Goal: Task Accomplishment & Management: Use online tool/utility

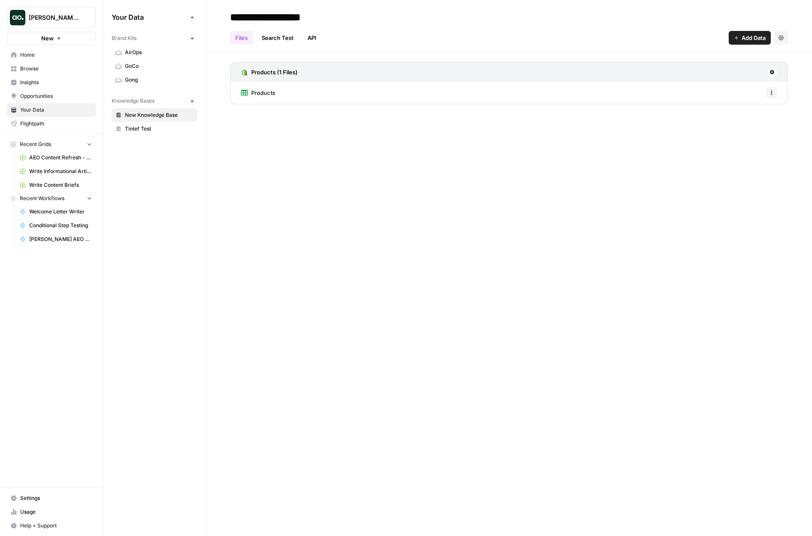
click at [65, 19] on span "[PERSON_NAME] testing" at bounding box center [55, 17] width 52 height 9
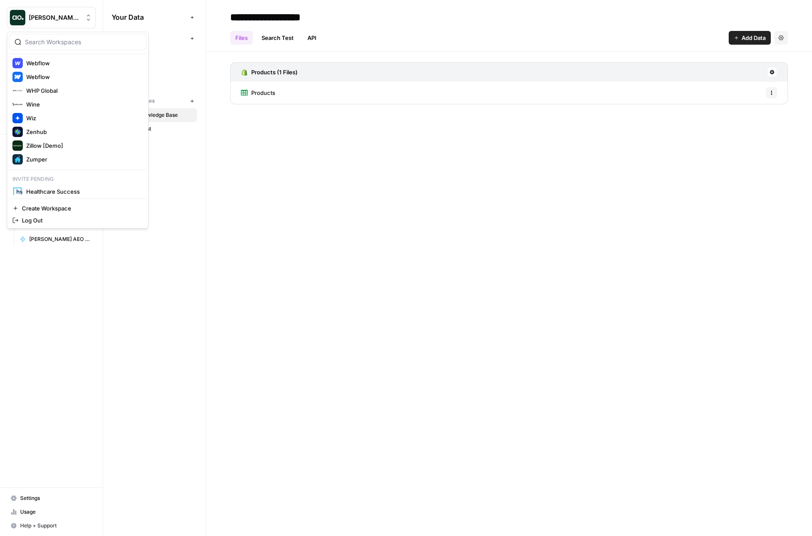
scroll to position [1379, 0]
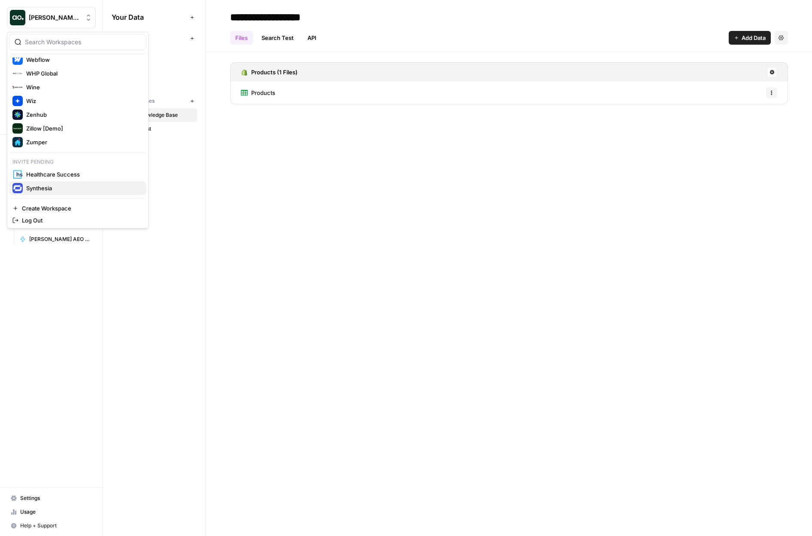
click at [61, 192] on span "Synthesia" at bounding box center [82, 188] width 113 height 9
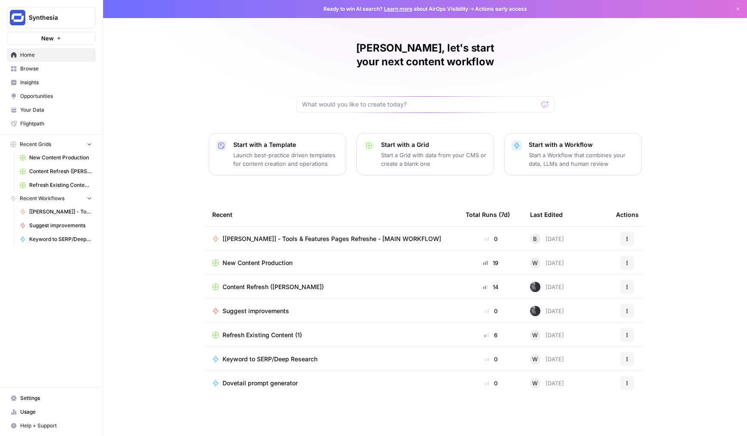
click at [180, 37] on div "Justina, let's start your next content workflow Start with a Template Launch be…" at bounding box center [425, 218] width 644 height 436
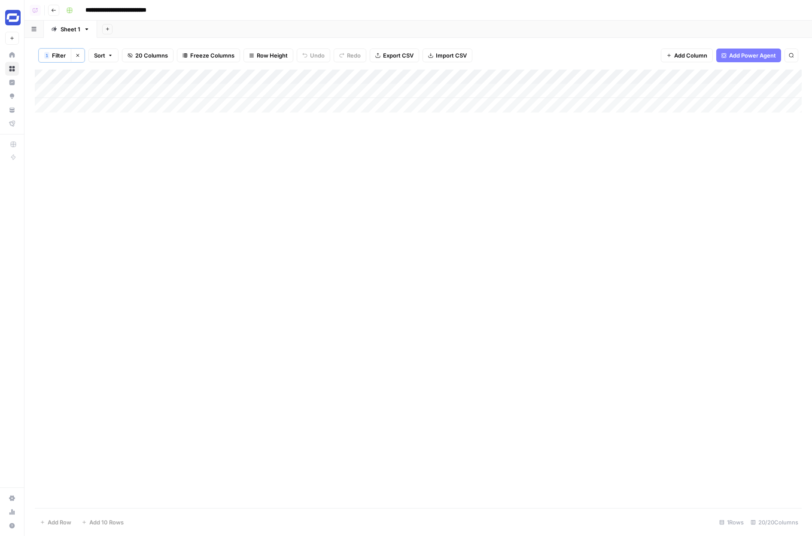
click at [165, 142] on div "Add Column" at bounding box center [418, 289] width 767 height 438
click at [56, 54] on span "Filter" at bounding box center [59, 55] width 14 height 9
type input "Clicks 30D"
click at [173, 205] on div "Add Column" at bounding box center [418, 289] width 767 height 438
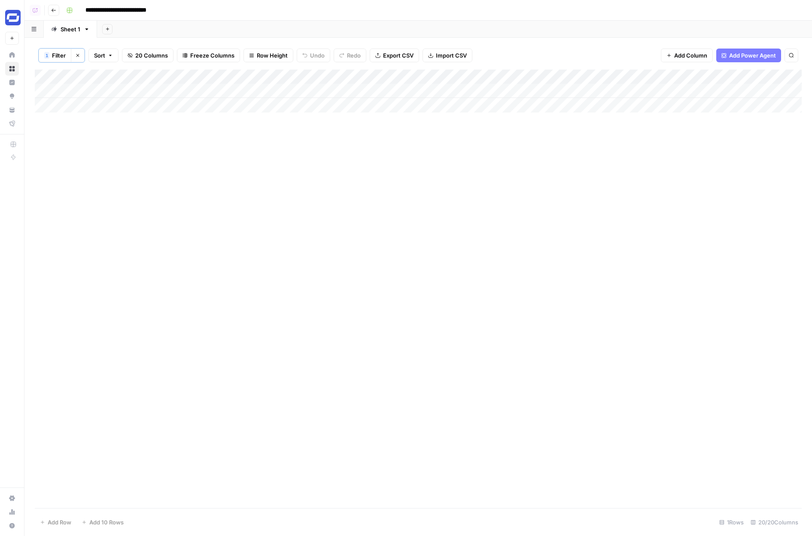
click at [173, 205] on div "Add Column" at bounding box center [418, 289] width 767 height 438
click at [77, 53] on icon "button" at bounding box center [77, 55] width 5 height 5
click at [60, 55] on icon "button" at bounding box center [62, 54] width 5 height 5
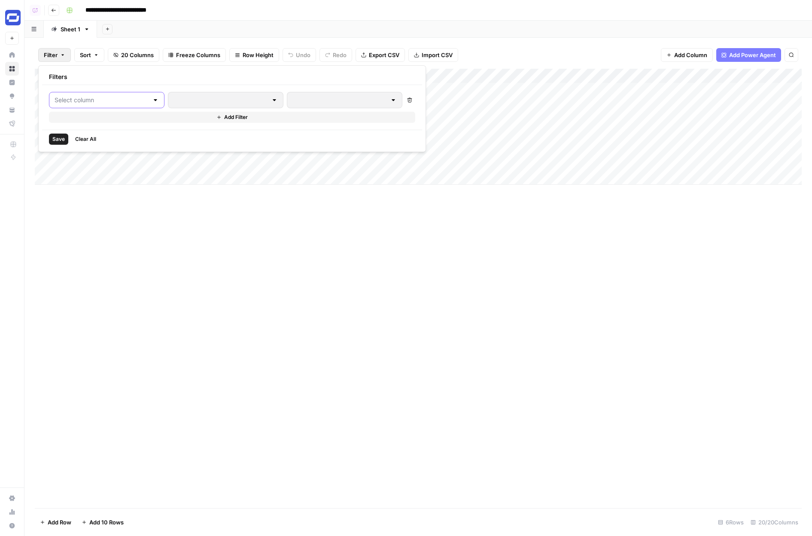
click at [87, 99] on input "text" at bounding box center [102, 100] width 94 height 9
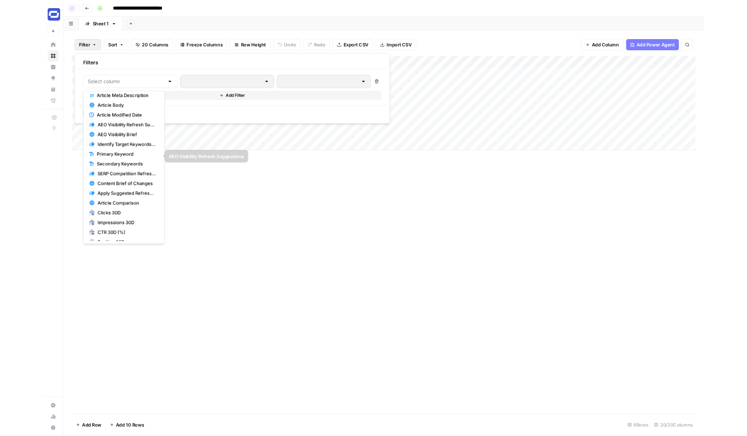
scroll to position [48, 0]
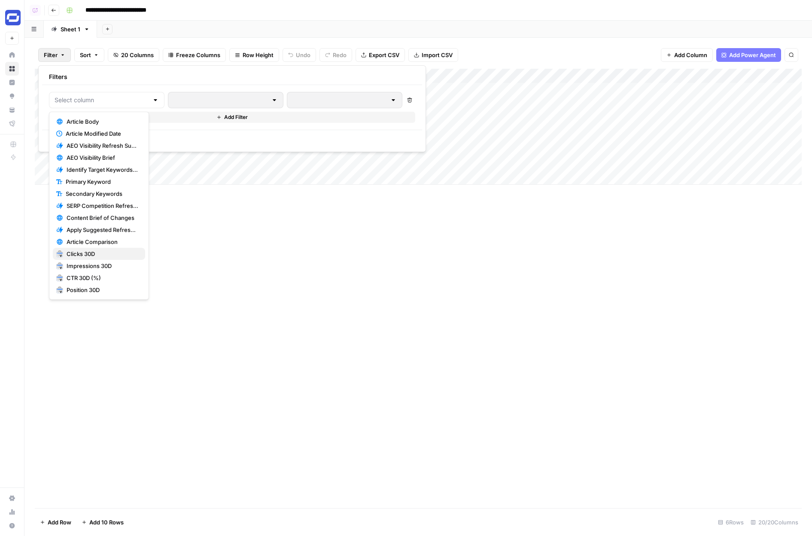
click at [108, 258] on button "Clicks 30D" at bounding box center [99, 254] width 92 height 12
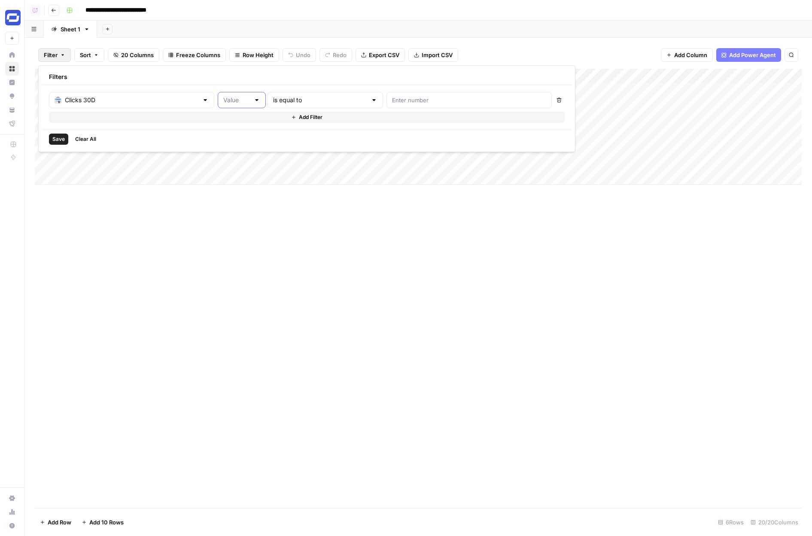
click at [223, 102] on input "text" at bounding box center [236, 100] width 27 height 9
click at [218, 147] on span "Absolute Change" at bounding box center [214, 145] width 30 height 9
type input "Absolute Change"
click at [223, 103] on input "text" at bounding box center [236, 100] width 27 height 9
type input "Absolute Change"
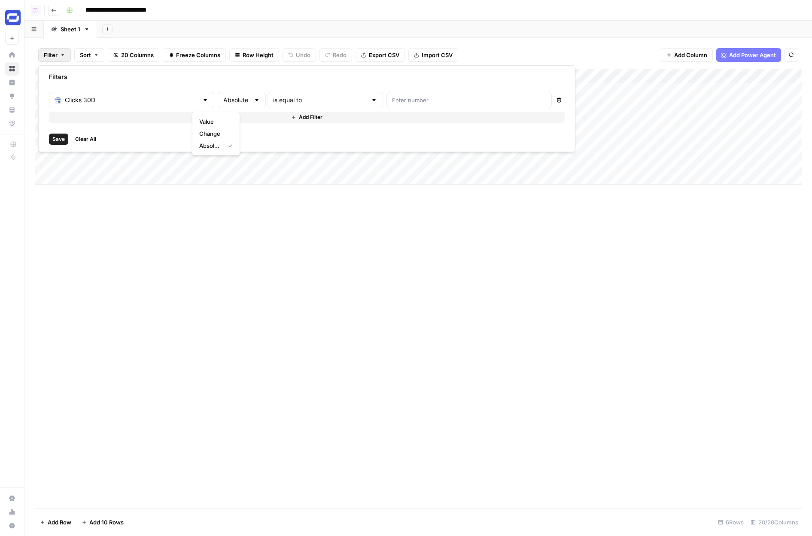
click at [210, 80] on div "Filters" at bounding box center [306, 77] width 529 height 16
click at [255, 91] on div "Clicks 30D Absolute Change is equal to Delete Add Filter" at bounding box center [306, 107] width 529 height 45
click at [299, 99] on input "text" at bounding box center [320, 100] width 94 height 9
click at [293, 191] on span "is less than" at bounding box center [285, 193] width 72 height 9
type input "is less than"
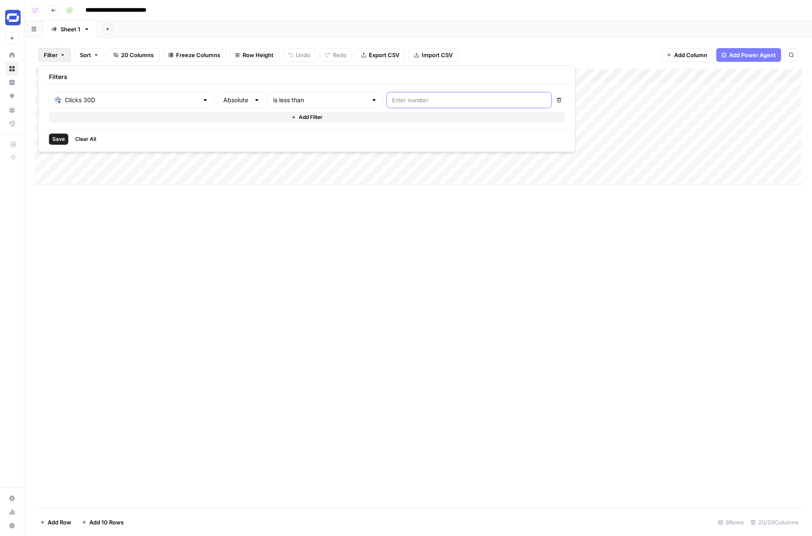
click at [392, 100] on input "number" at bounding box center [469, 100] width 154 height 9
type input "-20"
click at [59, 143] on span "Save" at bounding box center [58, 139] width 12 height 8
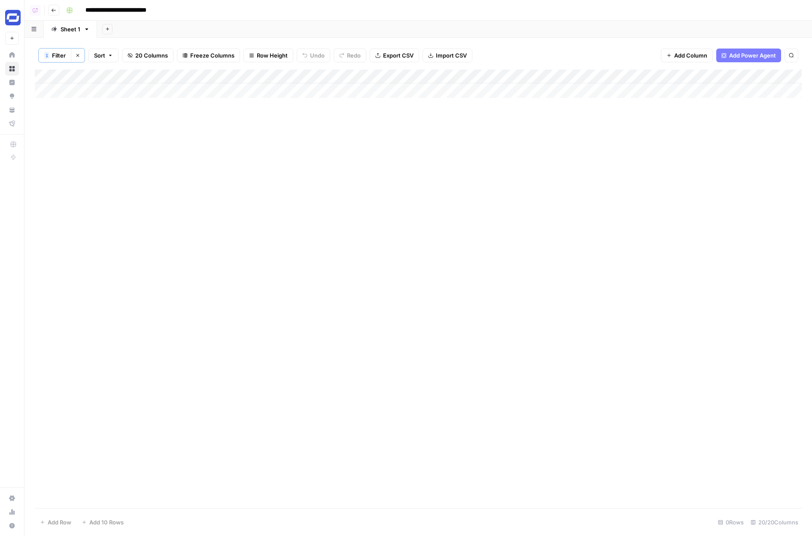
click at [58, 61] on button "1 Filter" at bounding box center [55, 56] width 33 height 14
click at [273, 100] on input "text" at bounding box center [320, 100] width 94 height 9
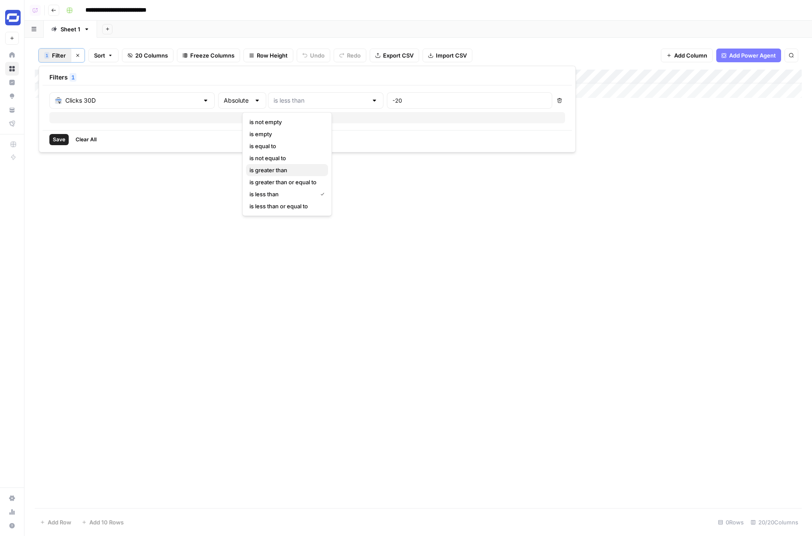
click at [280, 170] on span "is greater than" at bounding box center [285, 170] width 72 height 9
type input "is greater than"
click at [392, 101] on input "-20" at bounding box center [469, 100] width 154 height 9
type input "20"
click at [224, 102] on input "text" at bounding box center [237, 100] width 27 height 9
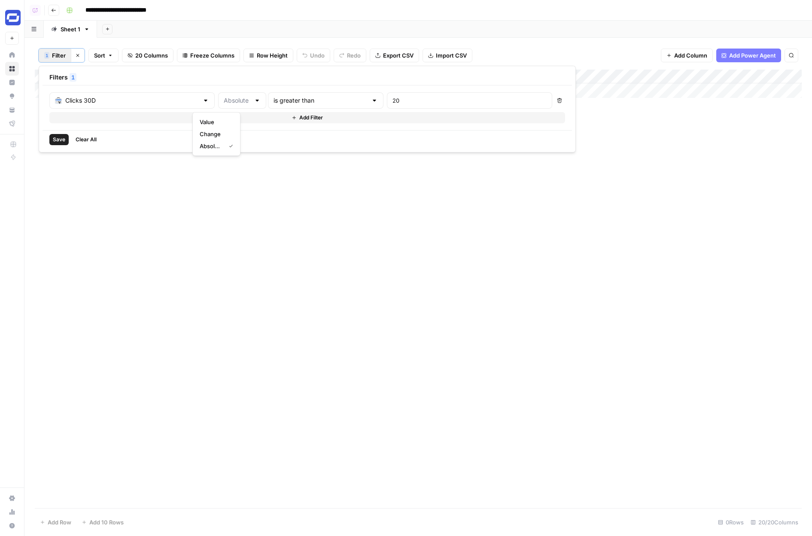
type input "Absolute Change"
click at [195, 81] on div "Filters 1" at bounding box center [307, 78] width 529 height 16
click at [90, 136] on span "Clear All" at bounding box center [86, 140] width 21 height 8
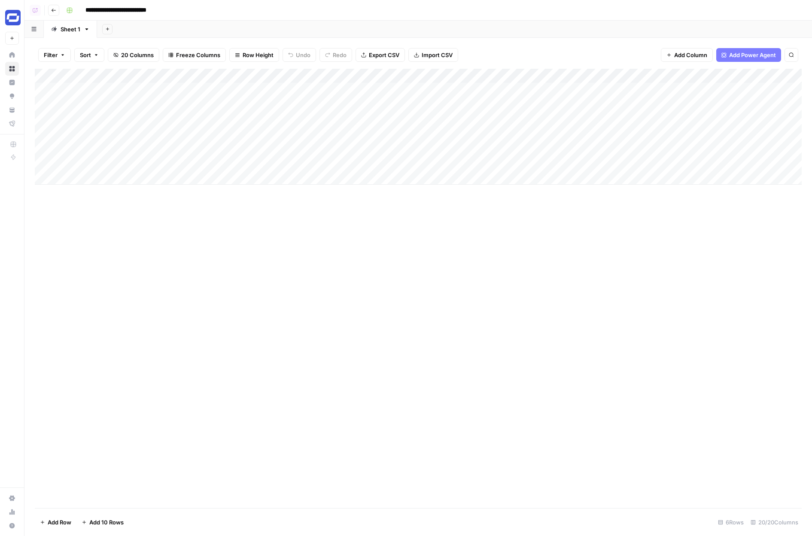
click at [176, 224] on div "Add Column" at bounding box center [418, 288] width 767 height 439
click at [56, 57] on span "Filter" at bounding box center [59, 55] width 14 height 9
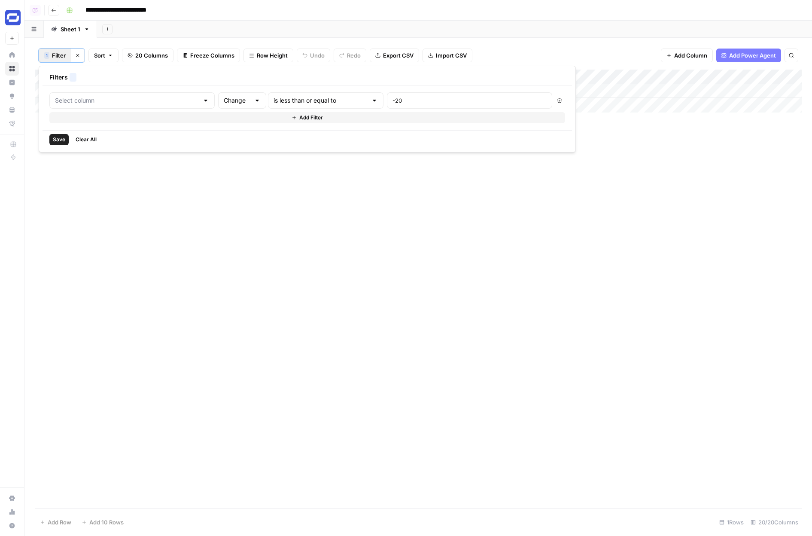
type input "Clicks 30D"
click at [142, 199] on div "Add Column" at bounding box center [418, 289] width 767 height 438
click at [207, 311] on div "Add Column" at bounding box center [418, 289] width 767 height 438
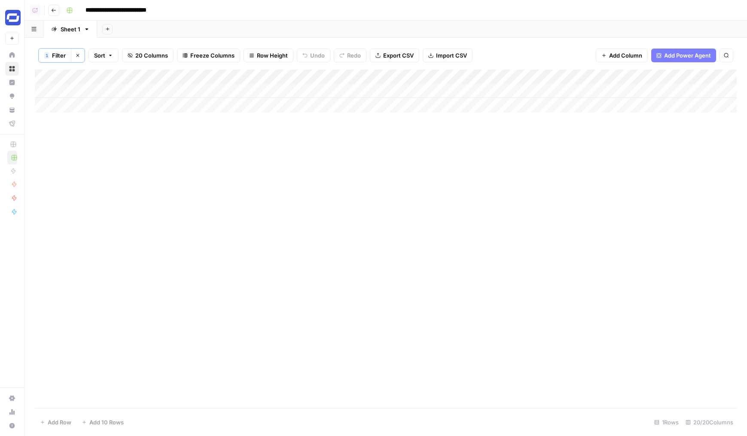
click at [457, 143] on div "Add Column" at bounding box center [386, 239] width 702 height 338
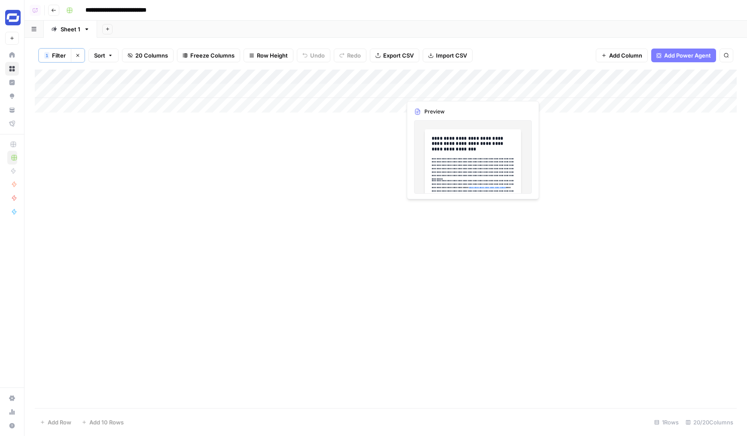
click at [267, 251] on div "Add Column" at bounding box center [386, 239] width 702 height 338
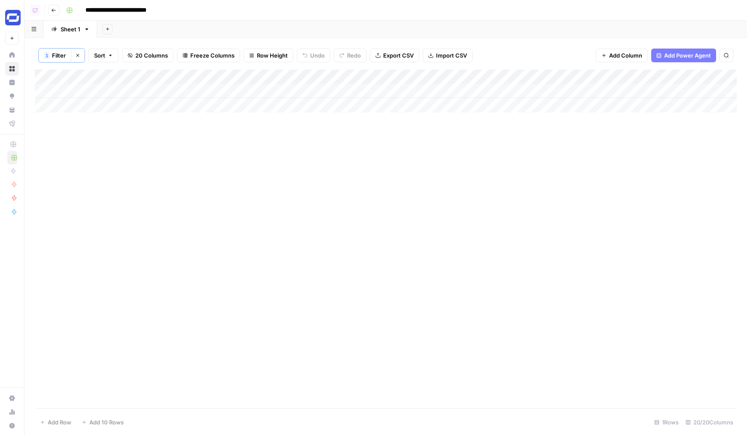
click at [128, 193] on div "Add Column" at bounding box center [386, 239] width 702 height 338
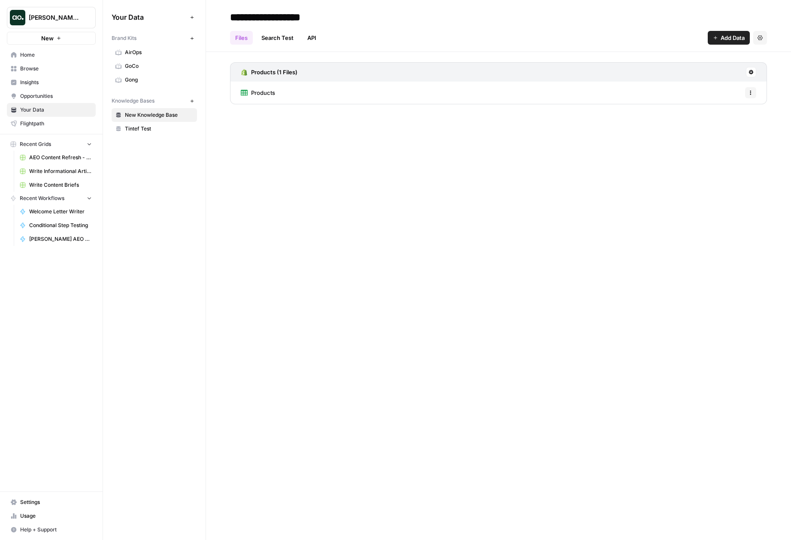
click at [63, 67] on span "Browse" at bounding box center [56, 69] width 72 height 8
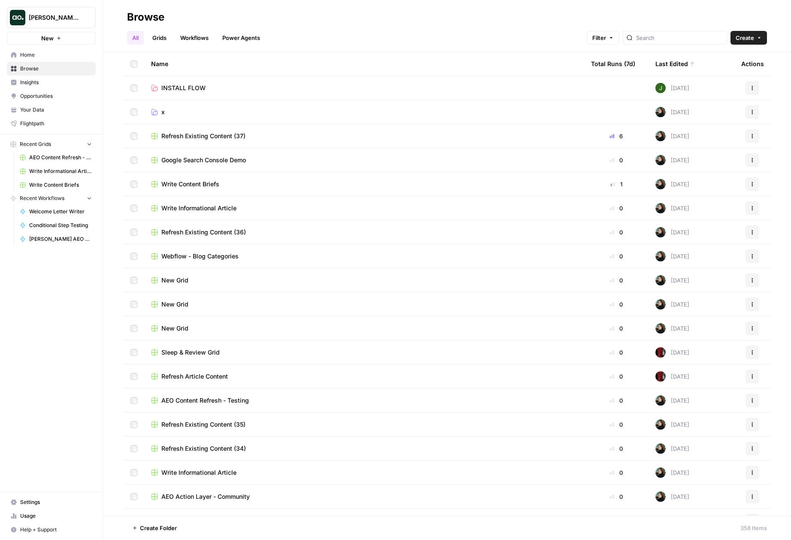
click at [161, 39] on link "Grids" at bounding box center [159, 38] width 24 height 14
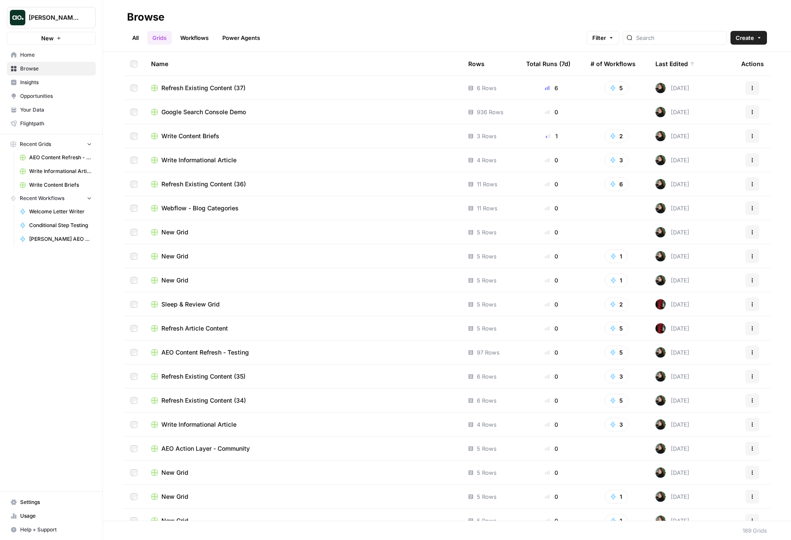
click at [181, 111] on span "Google Search Console Demo" at bounding box center [203, 112] width 85 height 9
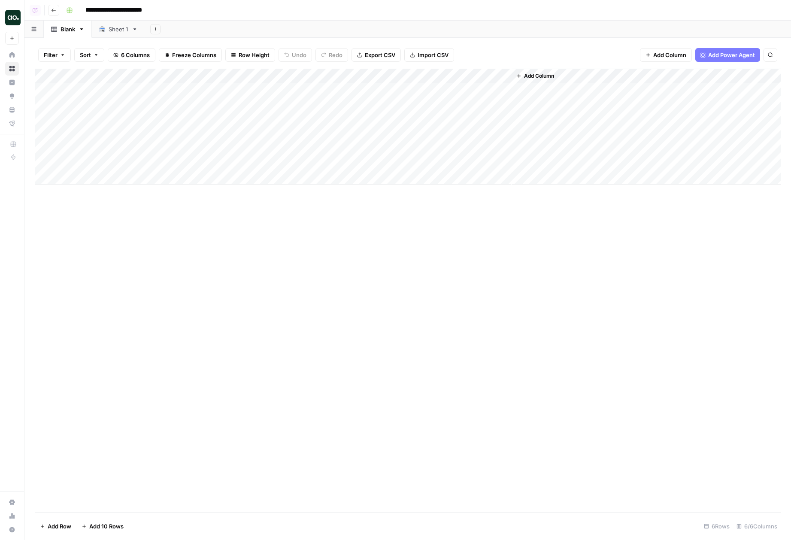
click at [257, 76] on div "Add Column" at bounding box center [408, 127] width 746 height 116
click at [239, 165] on span "Remove Column" at bounding box center [252, 167] width 75 height 9
click at [364, 90] on span "Delete" at bounding box center [365, 89] width 18 height 9
click at [220, 74] on span "Add Column" at bounding box center [226, 76] width 30 height 8
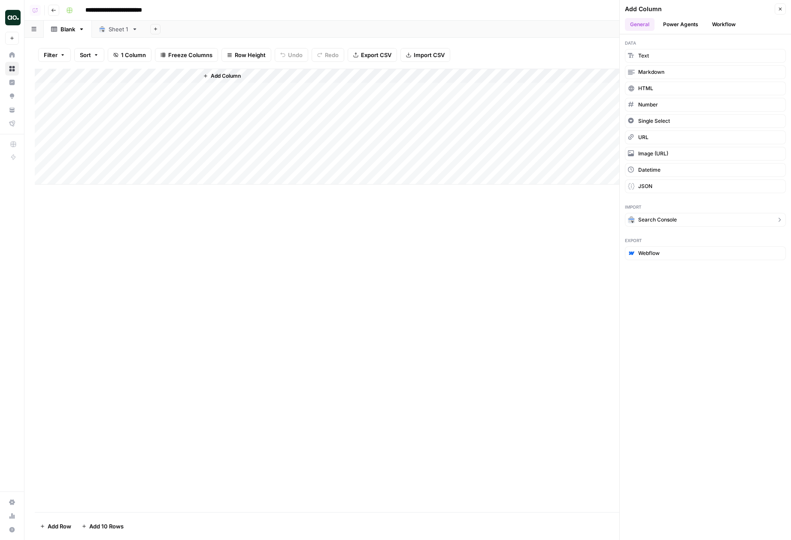
click at [667, 223] on span "Search Console" at bounding box center [657, 220] width 39 height 8
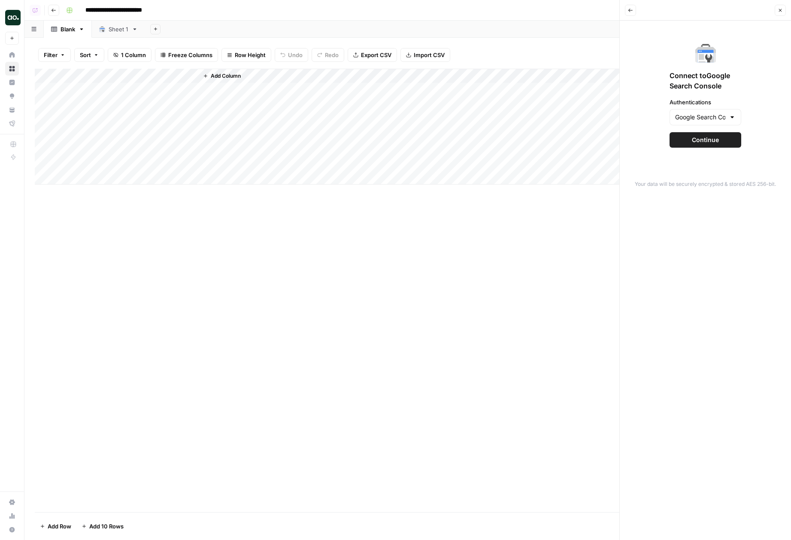
click at [701, 140] on span "Continue" at bounding box center [705, 140] width 27 height 9
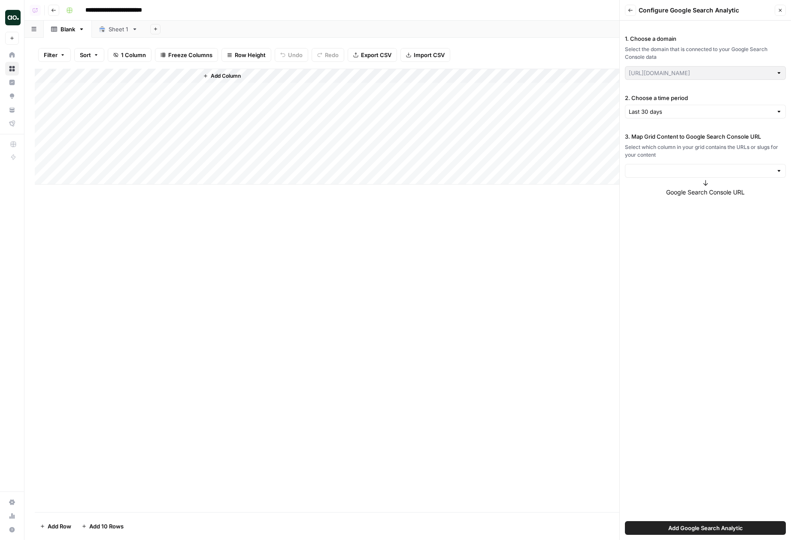
click at [633, 15] on button "Back" at bounding box center [630, 10] width 11 height 11
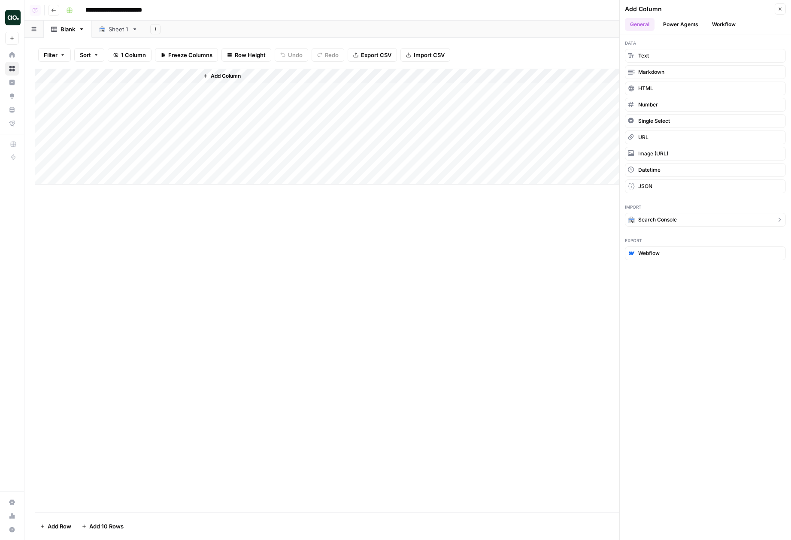
click at [661, 220] on span "Search Console" at bounding box center [657, 220] width 39 height 8
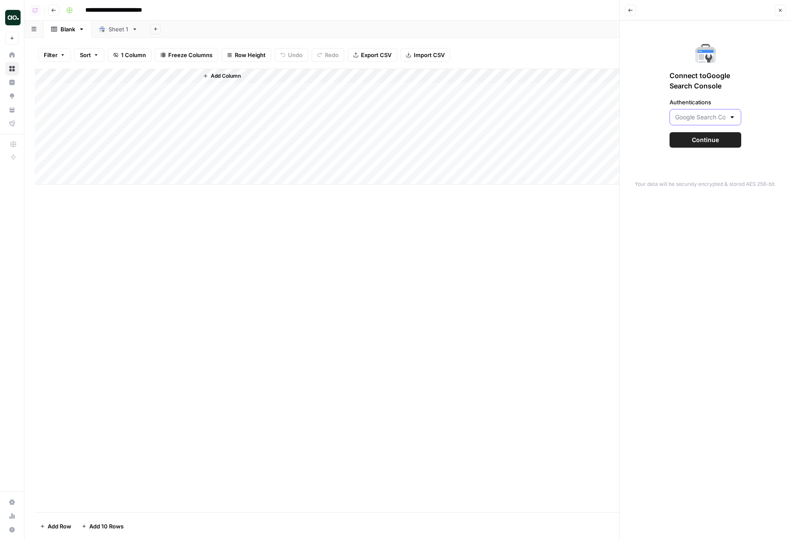
click at [704, 119] on input "Authentications" at bounding box center [700, 117] width 50 height 9
click at [692, 154] on span "Google Search Console - descript.com" at bounding box center [704, 150] width 54 height 9
type input "Google Search Console - descript.com"
click at [704, 138] on span "Continue" at bounding box center [705, 140] width 27 height 9
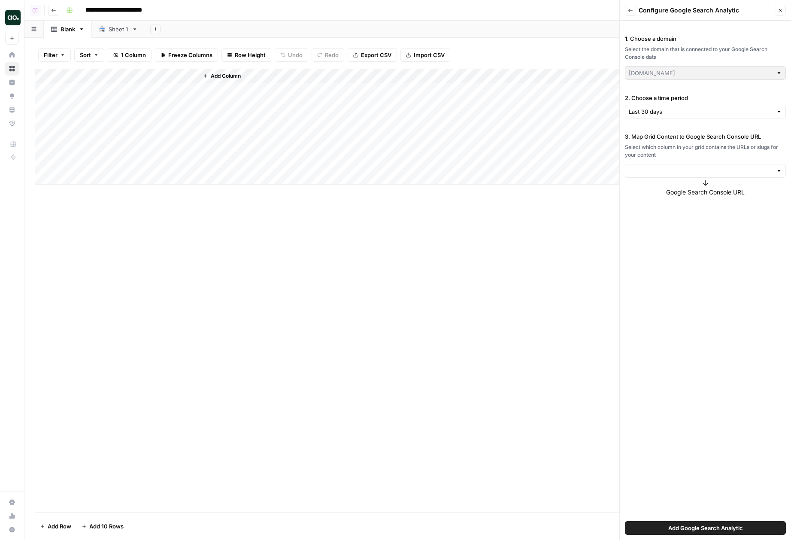
click at [632, 11] on icon "button" at bounding box center [630, 10] width 5 height 5
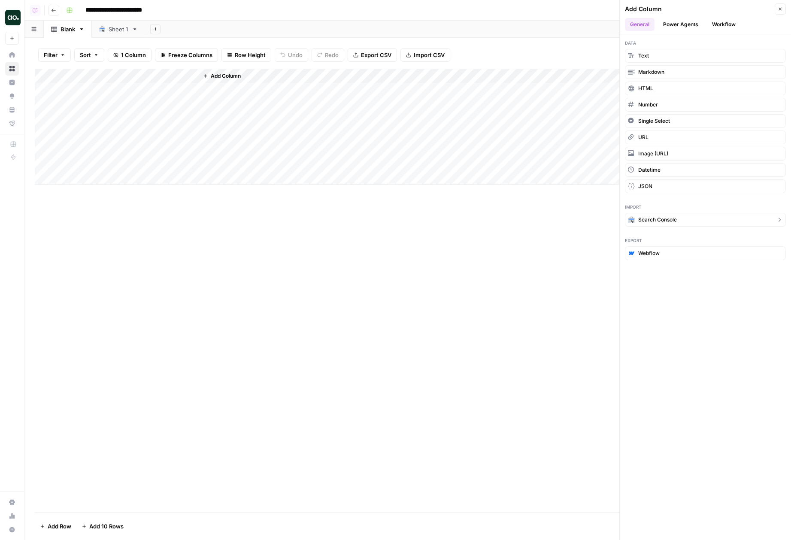
click at [661, 220] on span "Search Console" at bounding box center [657, 220] width 39 height 8
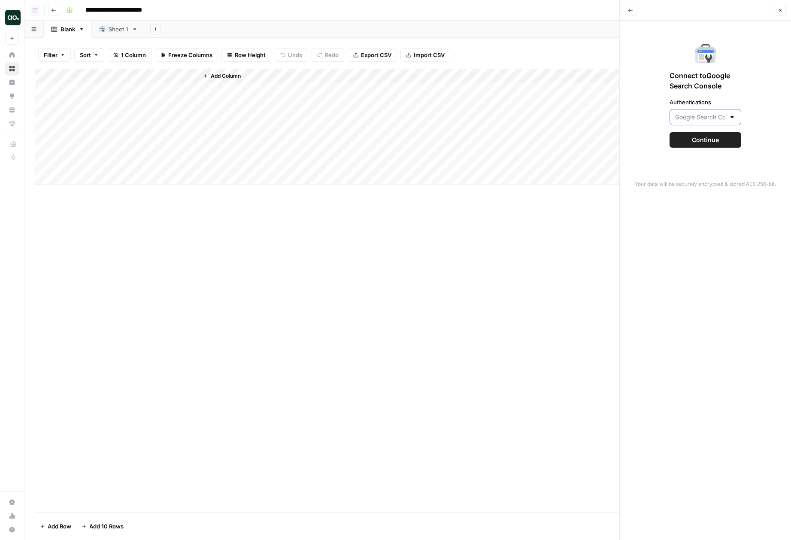
click at [692, 120] on input "Authentications" at bounding box center [700, 117] width 50 height 9
click at [703, 185] on span "Google Search Console - airops.com 1" at bounding box center [704, 186] width 54 height 9
type input "Google Search Console - airops.com 1"
click at [705, 134] on button "Continue" at bounding box center [706, 139] width 72 height 15
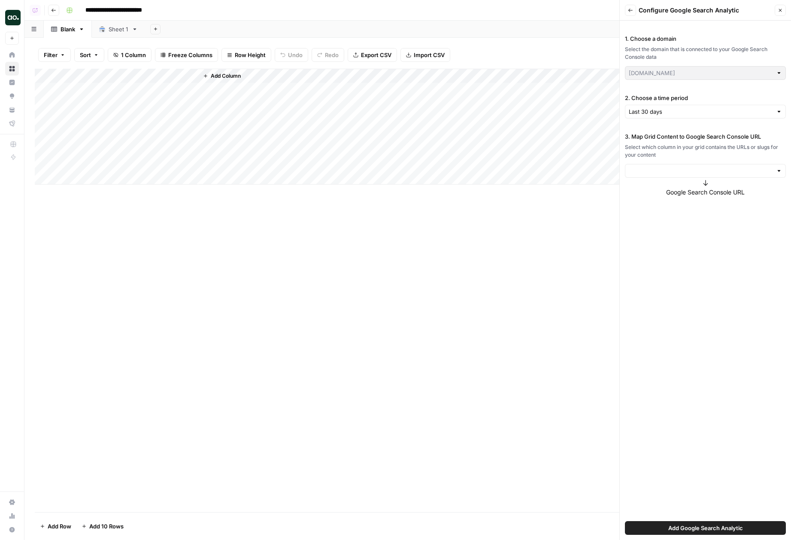
click at [679, 118] on div "Last 30 days" at bounding box center [705, 112] width 161 height 14
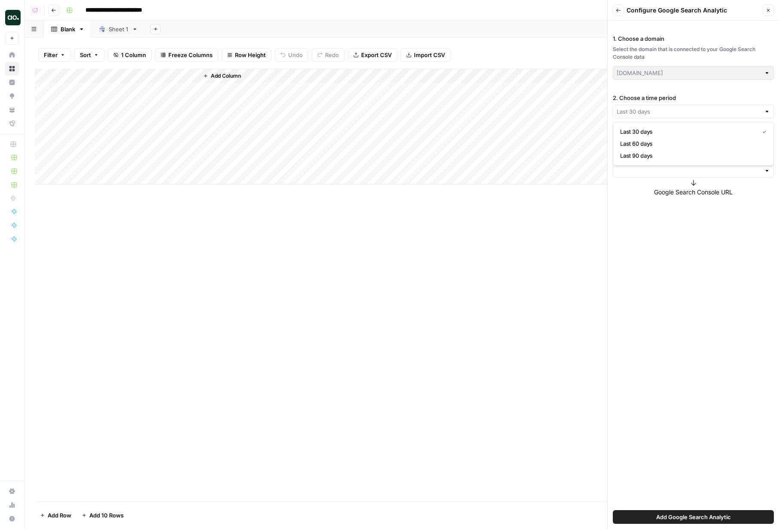
type input "Last 30 days"
click at [123, 425] on div "Add Column" at bounding box center [402, 285] width 734 height 433
click at [675, 115] on input "2. Choose a time period" at bounding box center [688, 111] width 144 height 9
type input "Last 30 days"
click at [584, 210] on div "Add Column" at bounding box center [402, 285] width 734 height 433
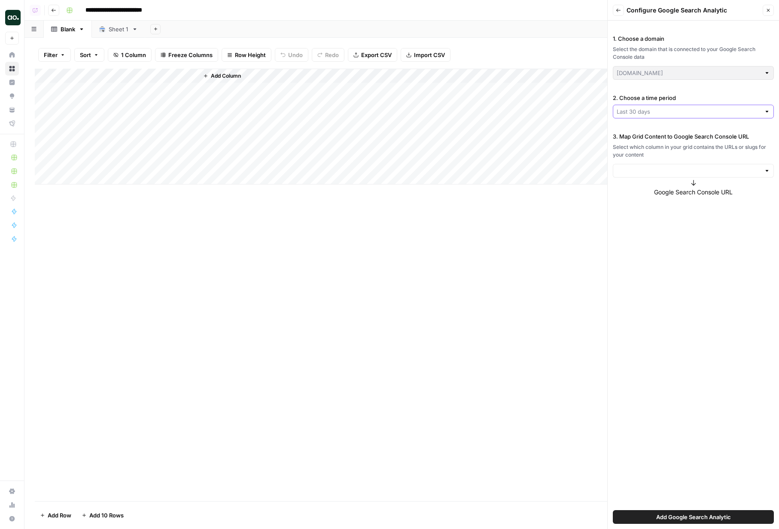
click at [652, 114] on input "2. Choose a time period" at bounding box center [688, 111] width 144 height 9
type input "Last 30 days"
click at [675, 258] on div "1. Choose a domain Select the domain that is connected to your Google Search Co…" at bounding box center [692, 275] width 171 height 509
click at [647, 173] on input "3. Map Grid Content to Google Search Console URL" at bounding box center [688, 171] width 144 height 9
click at [642, 191] on span "Page URL" at bounding box center [691, 191] width 143 height 9
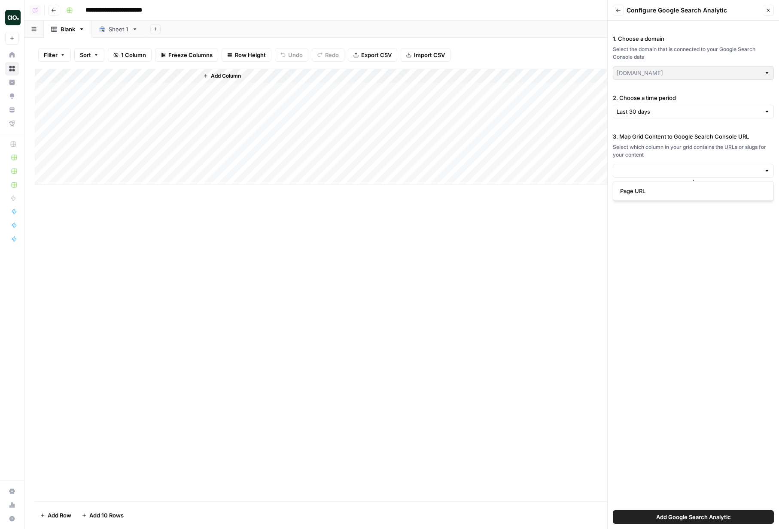
type input "Page URL"
click at [623, 10] on button "Back" at bounding box center [618, 10] width 11 height 11
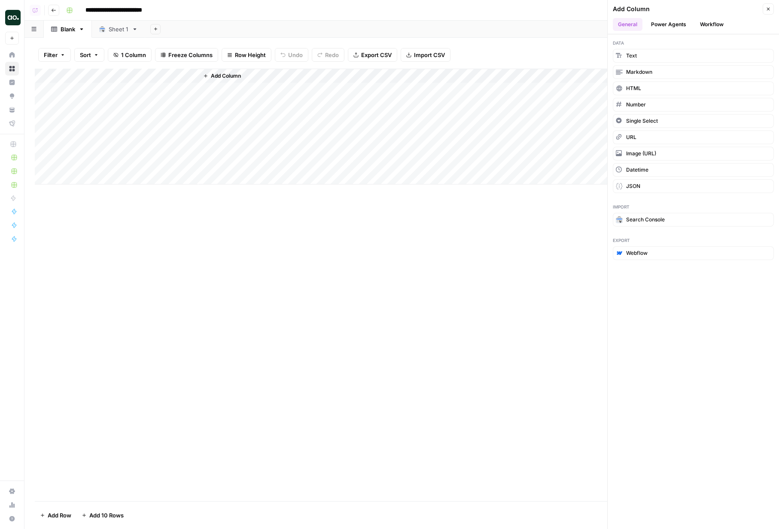
click at [762, 7] on div "Add Column Close" at bounding box center [693, 8] width 161 height 11
click at [767, 8] on icon "button" at bounding box center [767, 8] width 5 height 5
